Goal: Transaction & Acquisition: Purchase product/service

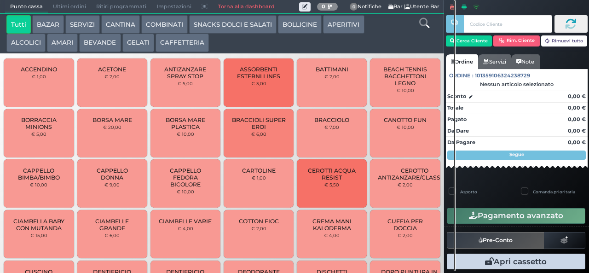
click at [473, 24] on input "text" at bounding box center [508, 23] width 88 height 17
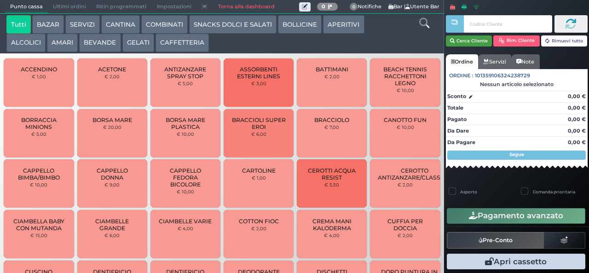
click at [466, 40] on button "Cerca Cliente" at bounding box center [469, 40] width 46 height 11
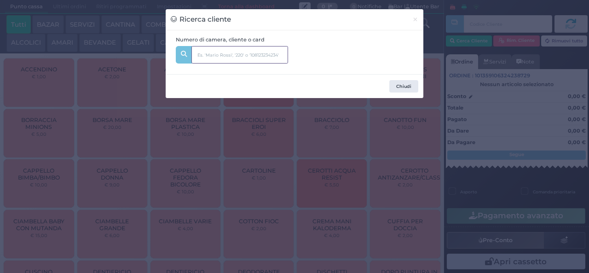
click at [202, 57] on input "text" at bounding box center [239, 54] width 97 height 17
type input "134"
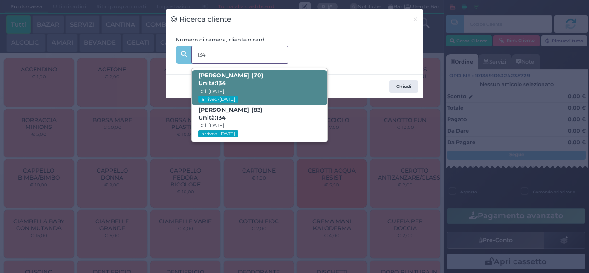
click at [216, 84] on span "Unità: 134" at bounding box center [212, 84] width 28 height 8
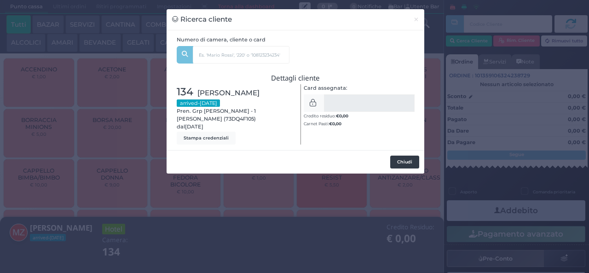
click at [397, 164] on button "Chiudi" at bounding box center [404, 162] width 29 height 13
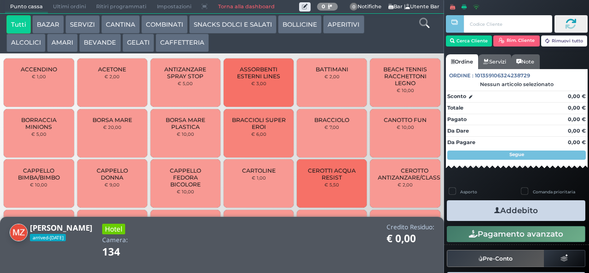
click at [57, 48] on button "AMARI" at bounding box center [62, 43] width 31 height 18
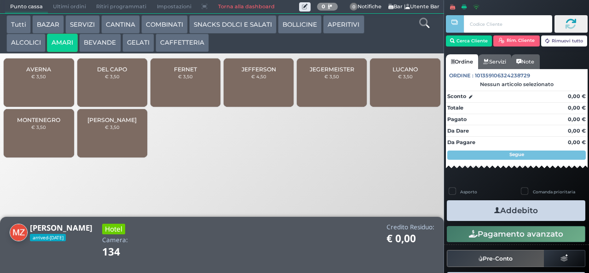
click at [180, 73] on span "FERNET" at bounding box center [185, 69] width 23 height 7
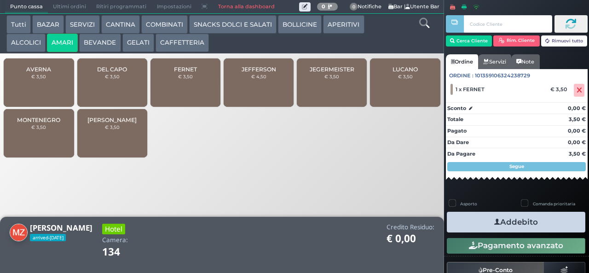
click at [177, 86] on div "FERNET € 3,50" at bounding box center [185, 82] width 70 height 48
click at [469, 216] on button "Addebito" at bounding box center [516, 222] width 139 height 21
